Goal: Participate in discussion: Engage in conversation with other users on a specific topic

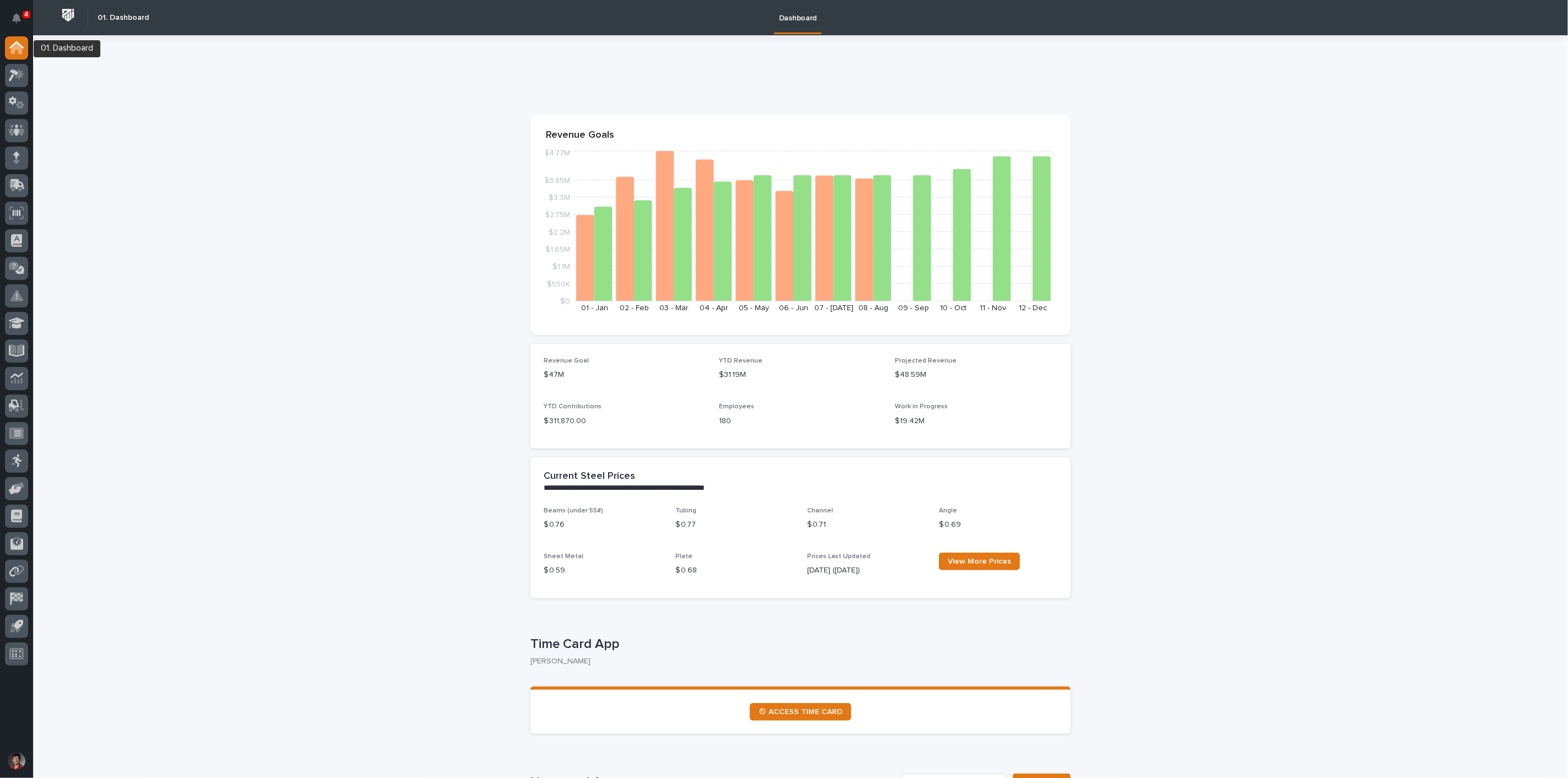
drag, startPoint x: 20, startPoint y: 13, endPoint x: 41, endPoint y: 13, distance: 21.0
click at [20, 13] on icon "Notifications" at bounding box center [17, 18] width 9 height 10
click at [18, 74] on icon at bounding box center [17, 75] width 16 height 12
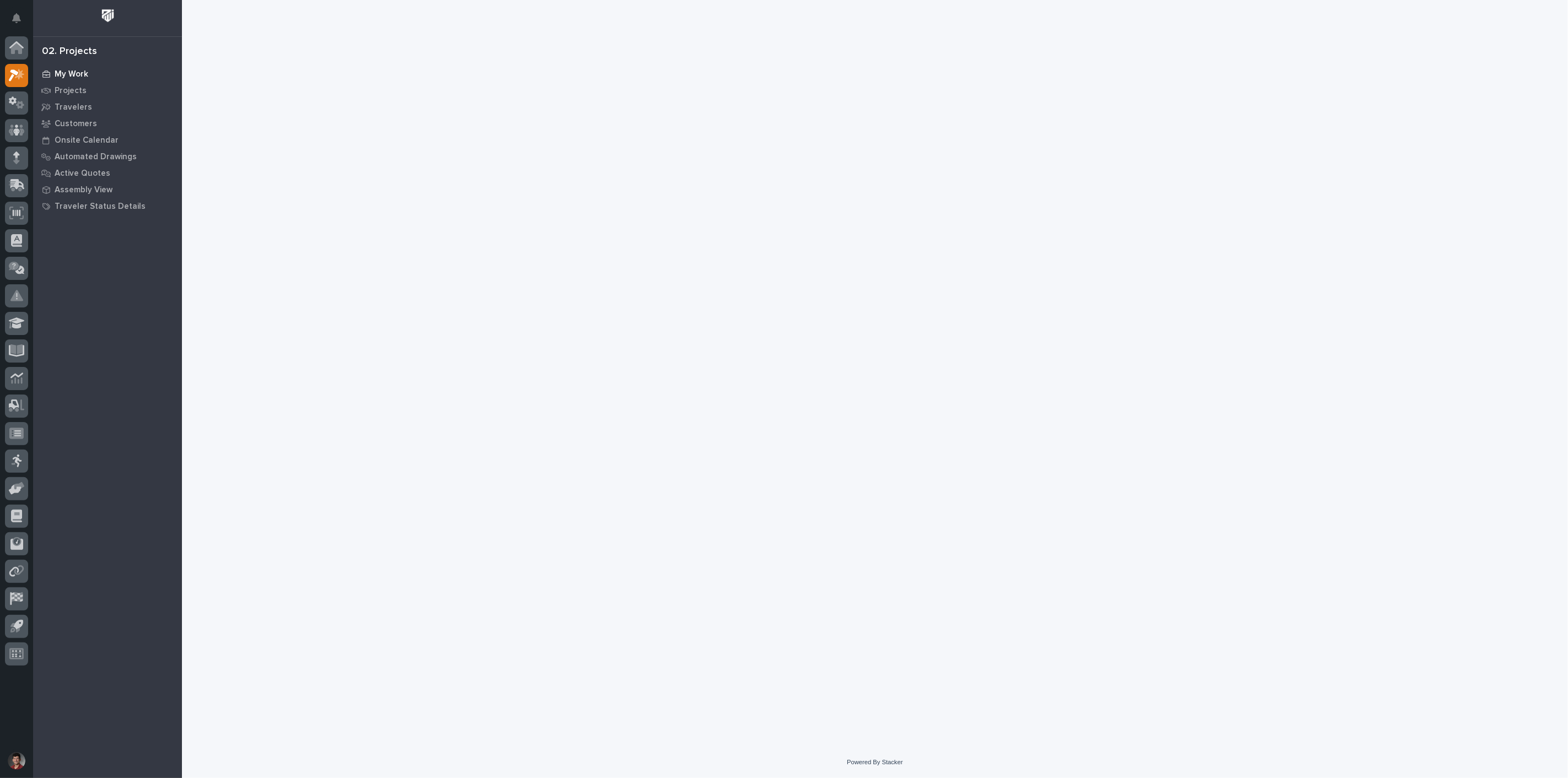
click at [69, 67] on div "My Work" at bounding box center [108, 74] width 144 height 16
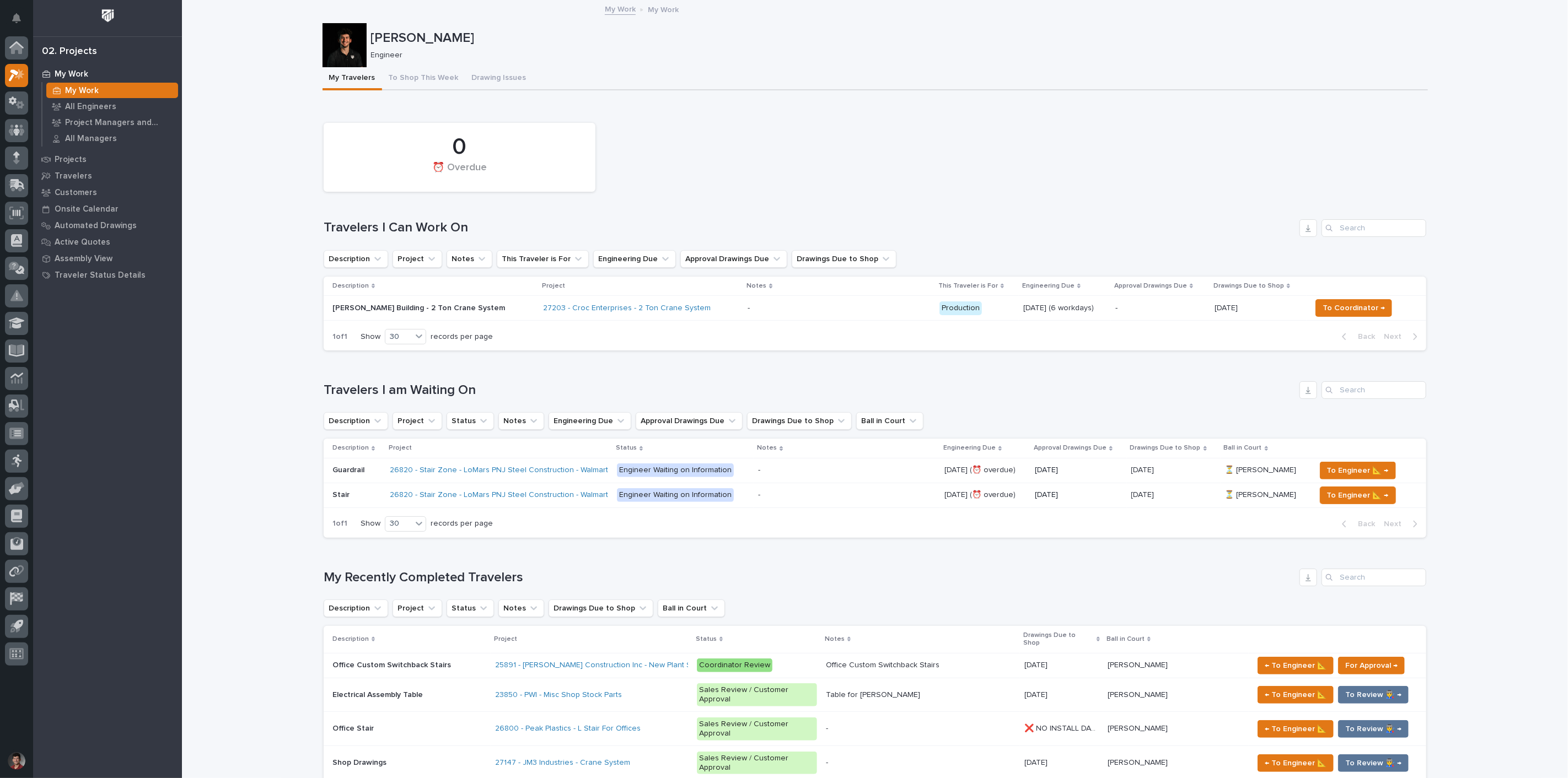
click at [367, 490] on p at bounding box center [356, 494] width 48 height 10
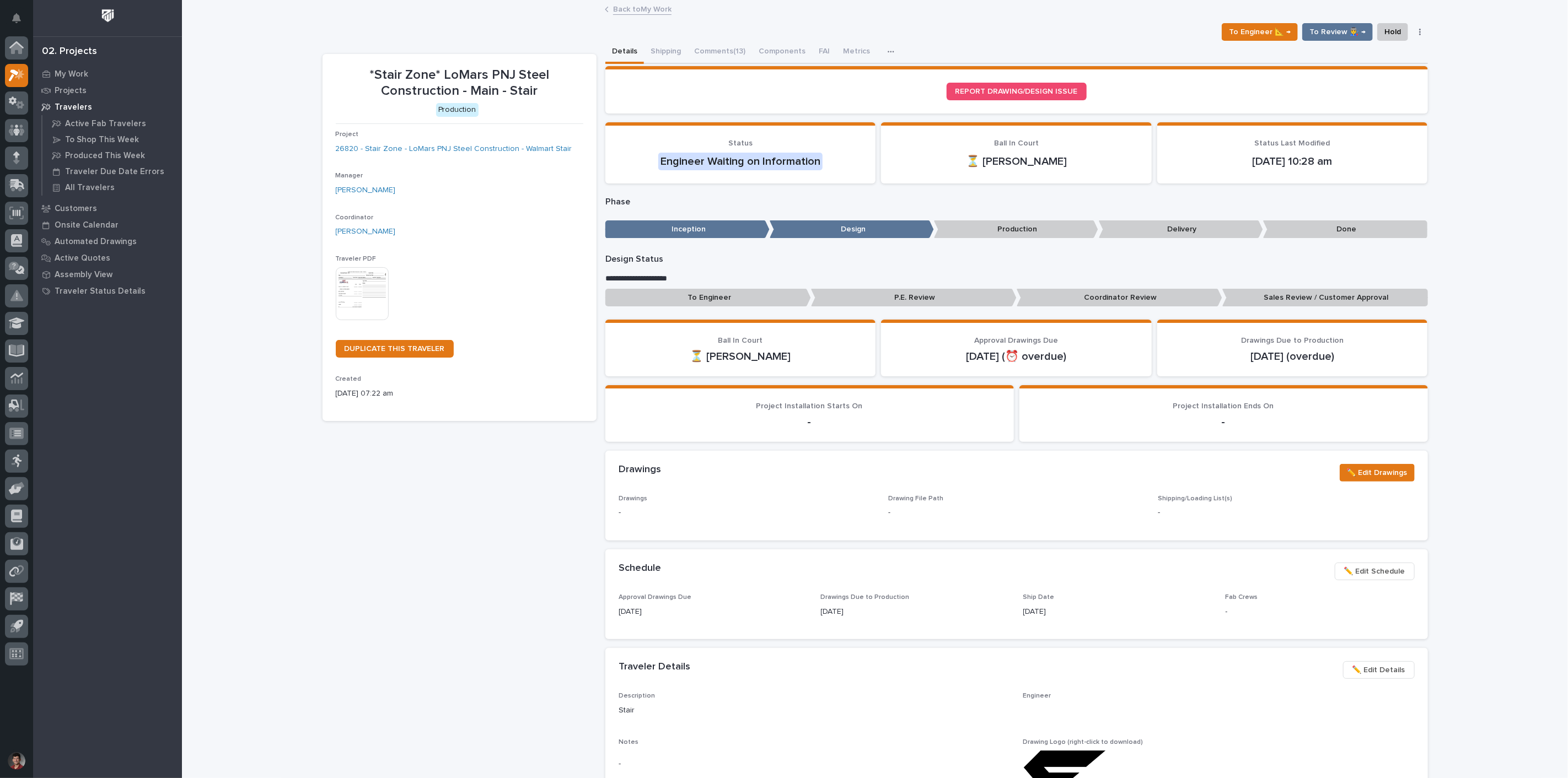
click at [724, 37] on div "To Engineer 📐 → To Review 👨‍🏭 → Hold Cancel Change Traveler Type Regenerate PDF…" at bounding box center [875, 32] width 1106 height 18
click at [718, 50] on button "Comments (13)" at bounding box center [720, 53] width 65 height 23
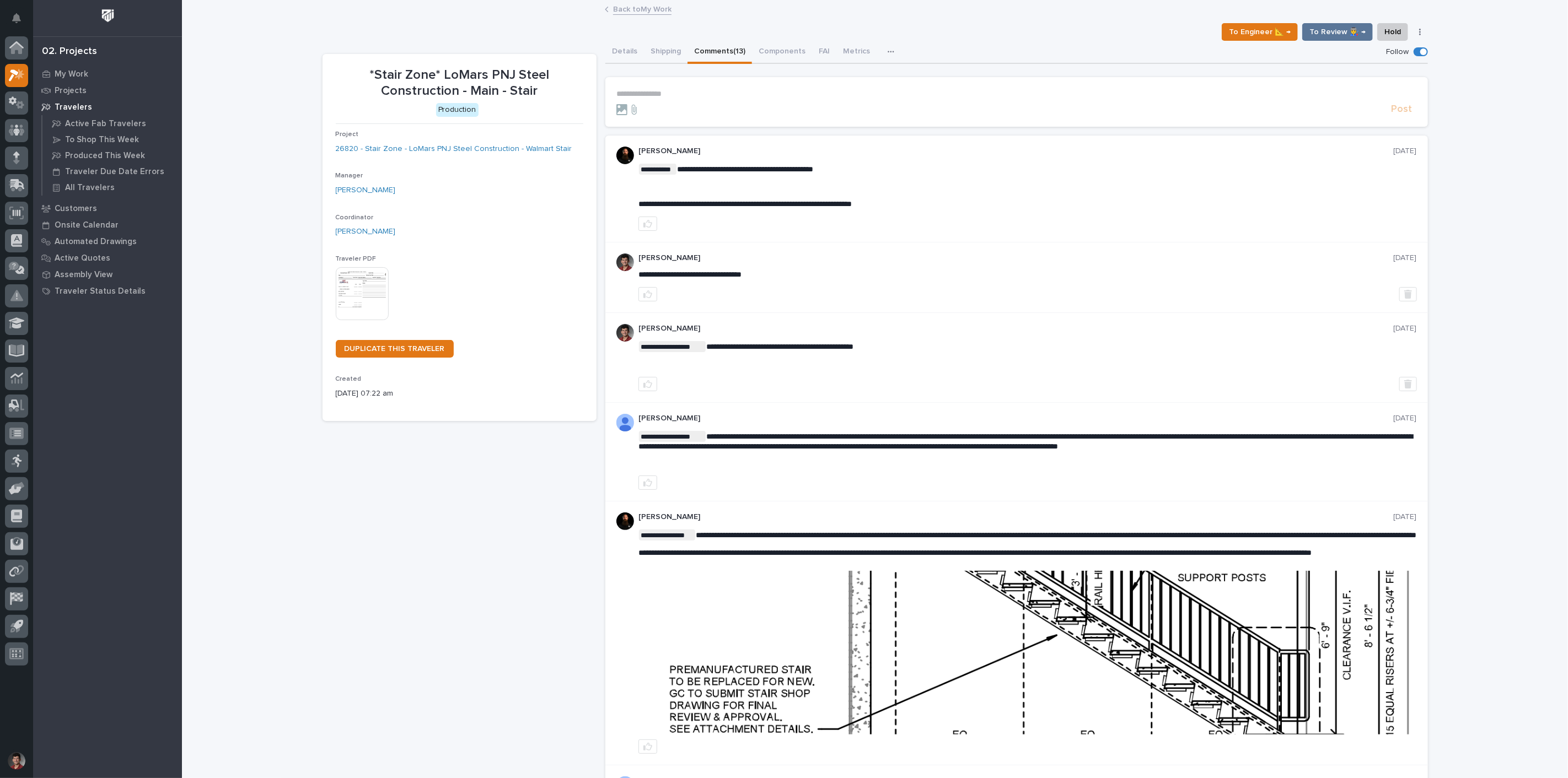
click at [681, 105] on div at bounding box center [1002, 109] width 770 height 11
click at [683, 101] on form "**********" at bounding box center [1016, 102] width 800 height 26
click at [684, 95] on p "**********" at bounding box center [1016, 94] width 800 height 10
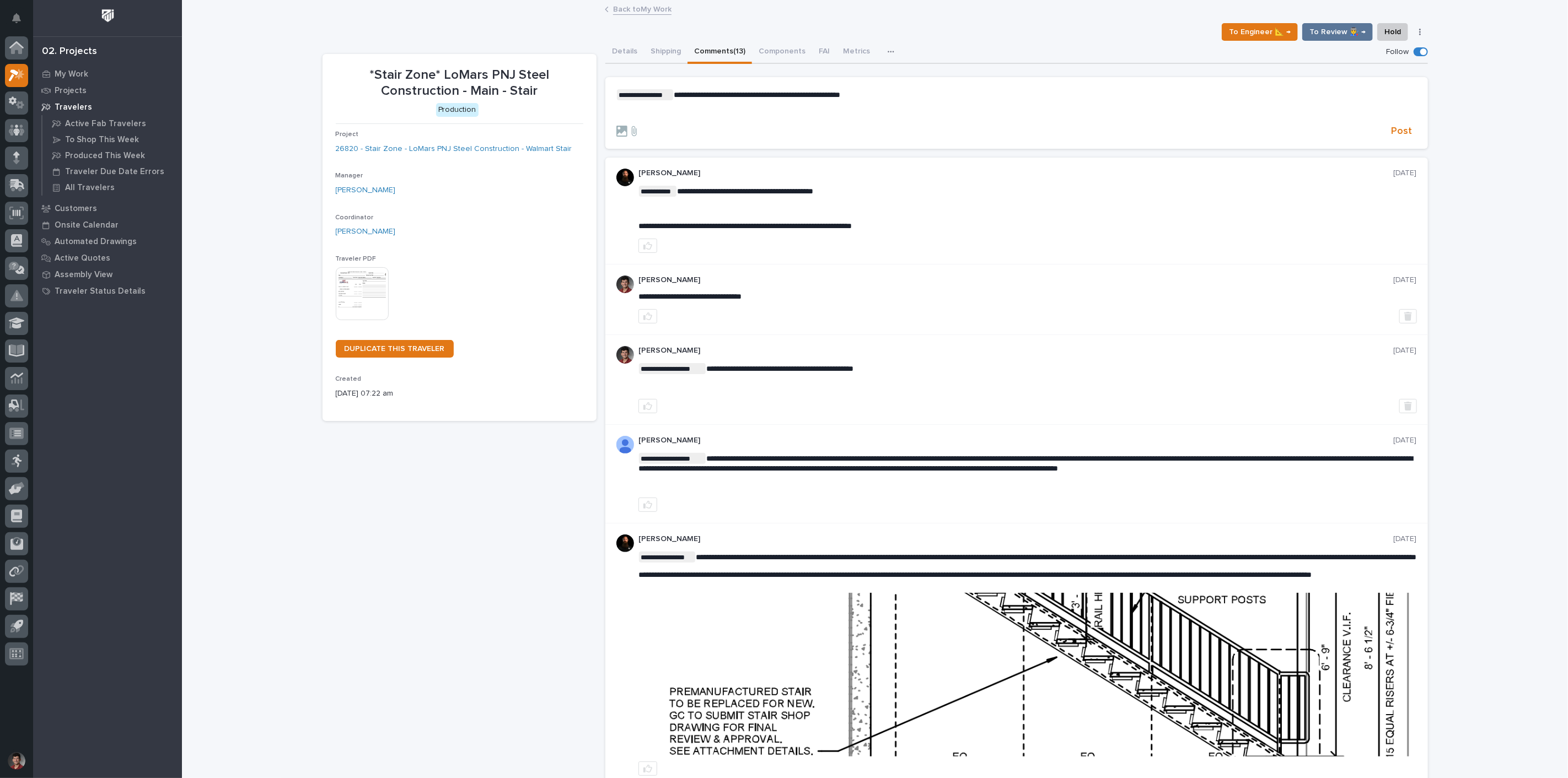
click at [634, 108] on p "﻿" at bounding box center [1016, 112] width 800 height 10
click at [632, 128] on icon at bounding box center [634, 131] width 13 height 11
click at [628, 126] on input "file" at bounding box center [628, 126] width 0 height 0
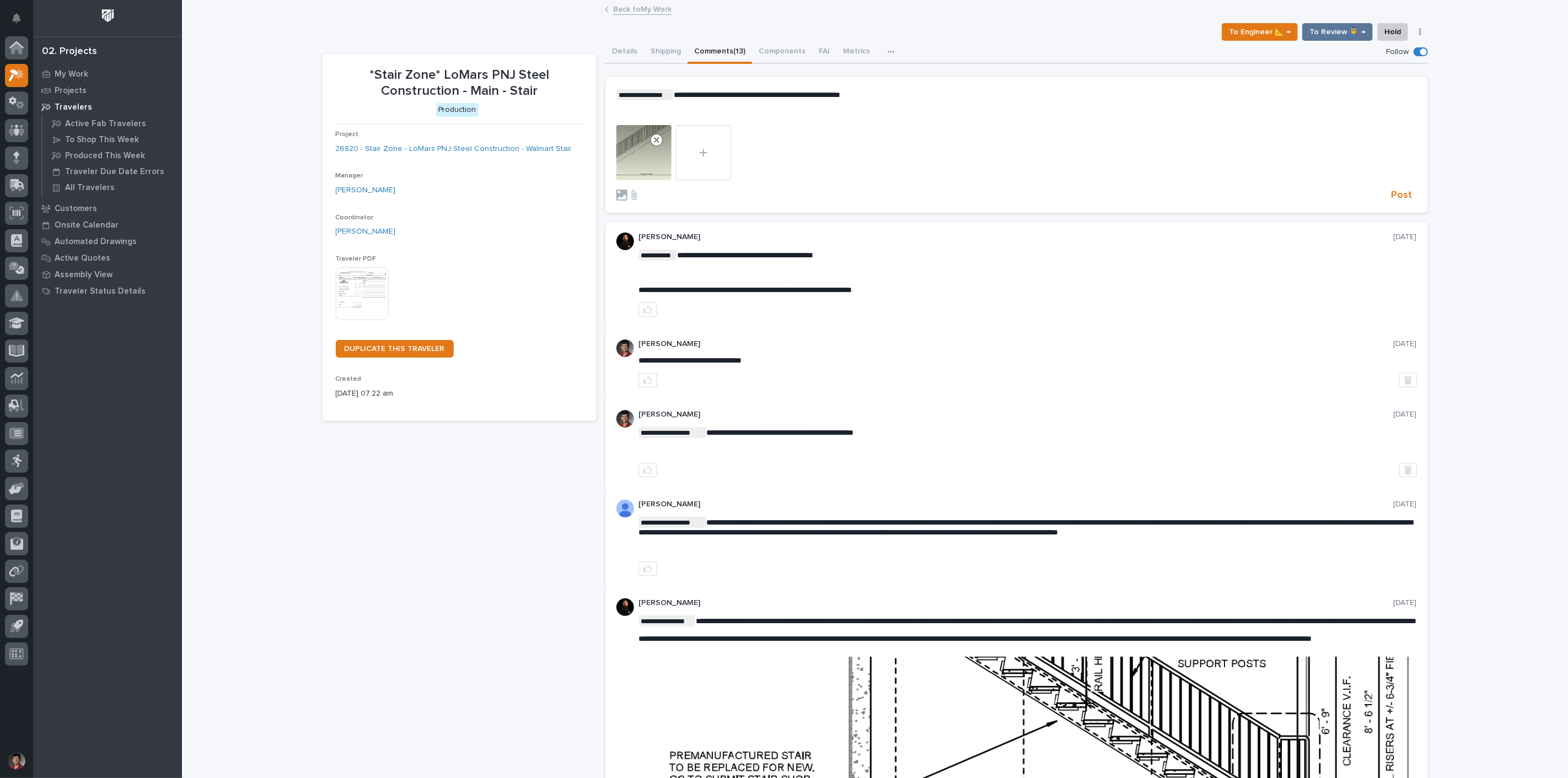
click at [641, 158] on div at bounding box center [643, 152] width 55 height 55
click at [1403, 191] on span "Post" at bounding box center [1402, 195] width 21 height 12
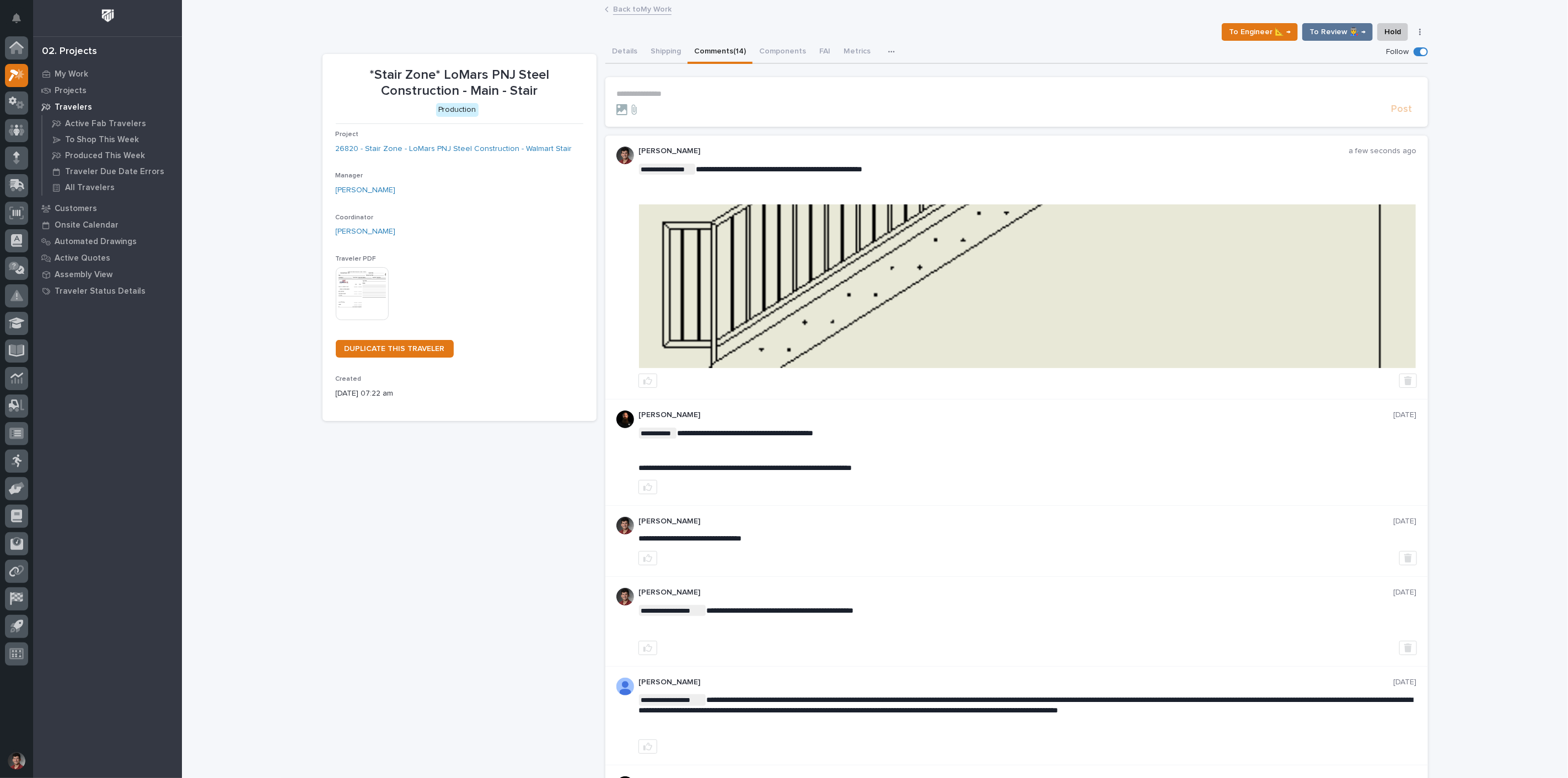
click at [775, 285] on img at bounding box center [1027, 286] width 777 height 164
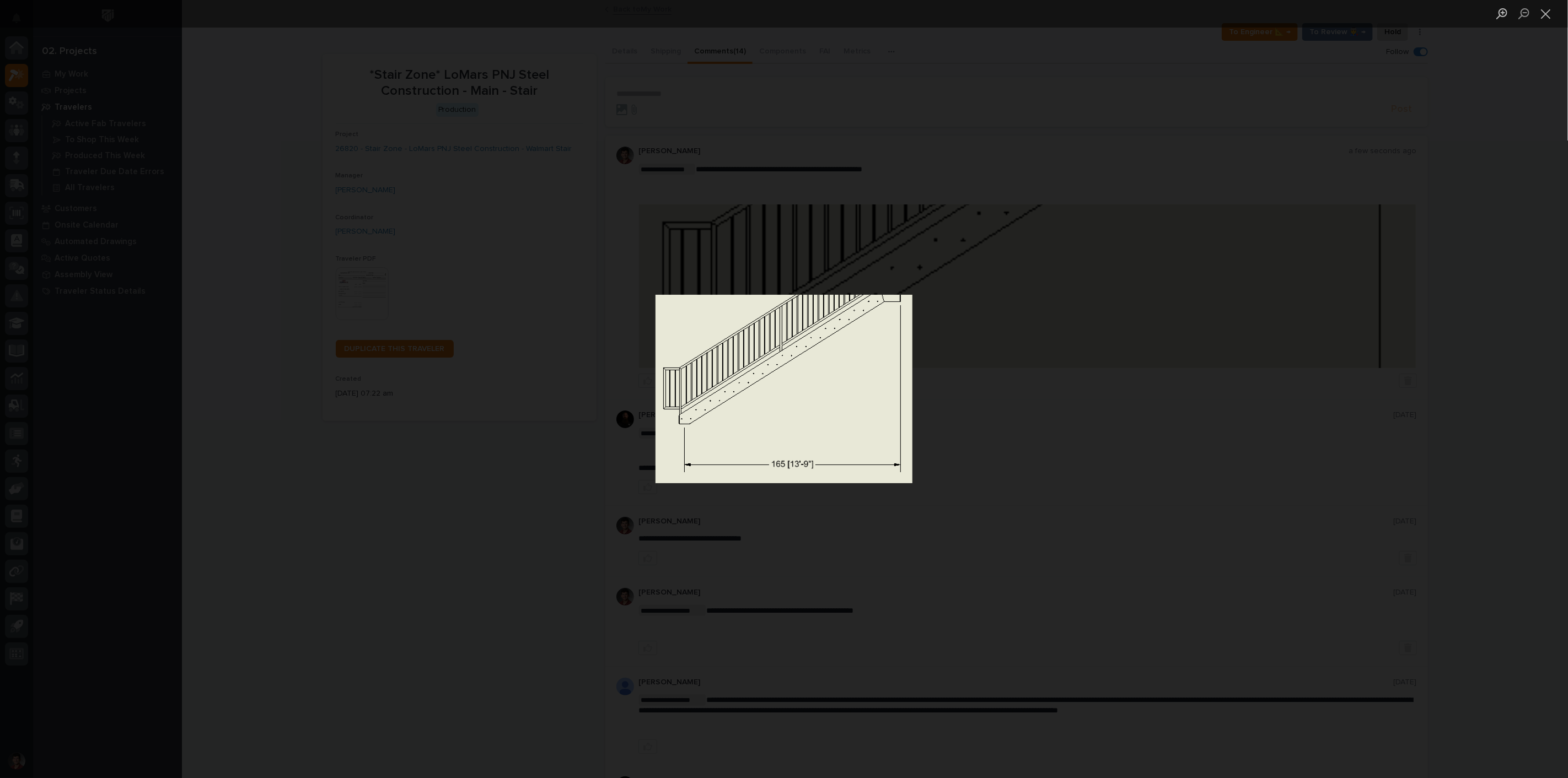
click at [1365, 422] on div "Lightbox" at bounding box center [784, 389] width 1568 height 778
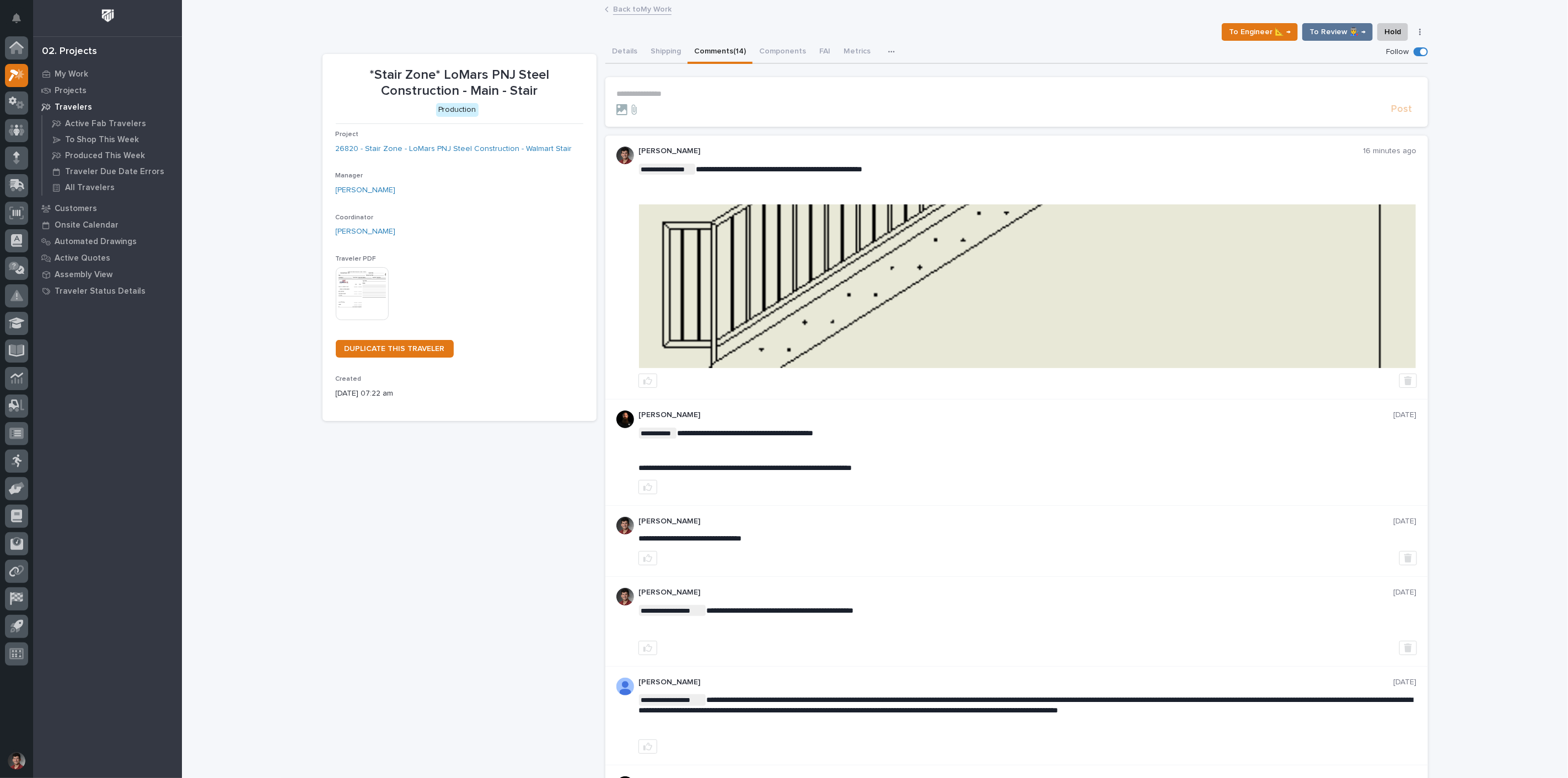
click at [631, 8] on link "Back to My Work" at bounding box center [642, 9] width 59 height 12
